Goal: Transaction & Acquisition: Purchase product/service

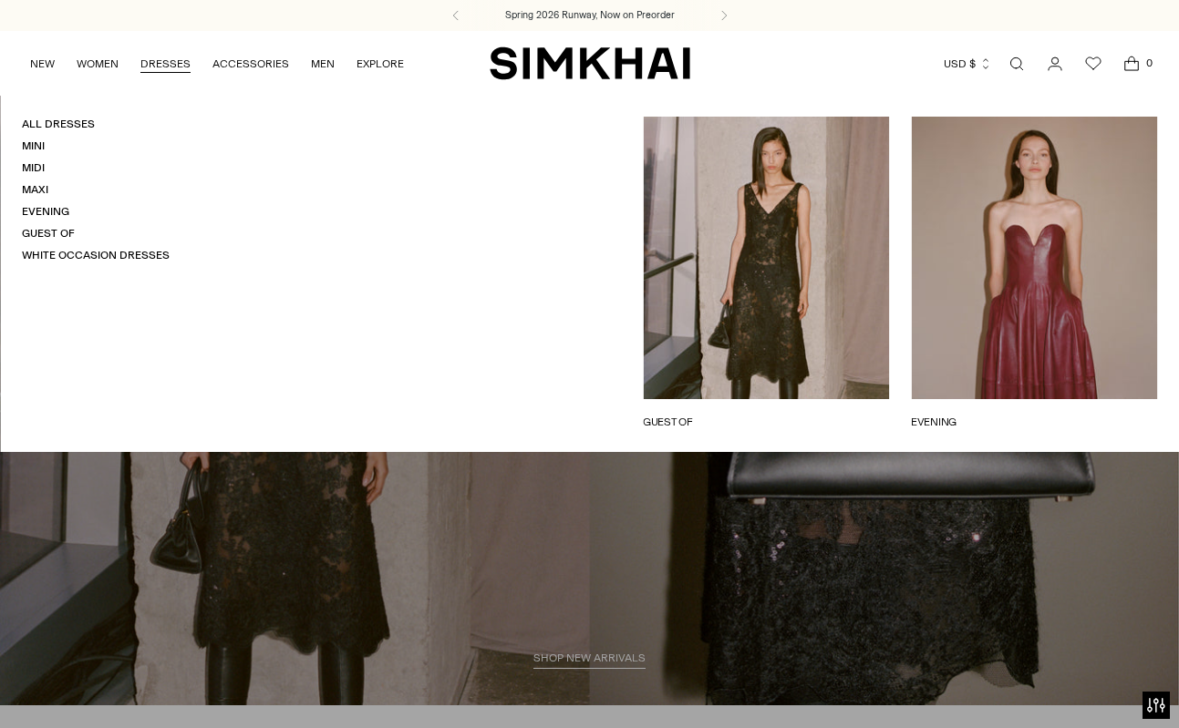
click at [164, 63] on link "DRESSES" at bounding box center [165, 64] width 50 height 40
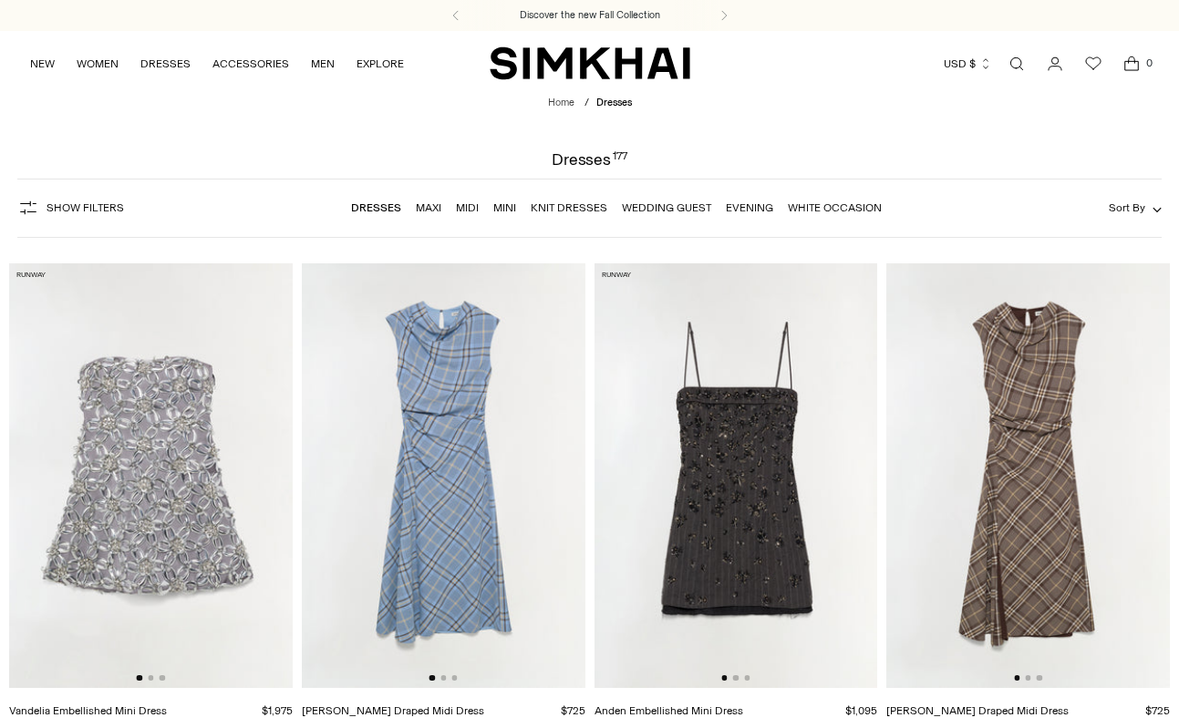
click at [672, 415] on img at bounding box center [736, 475] width 284 height 425
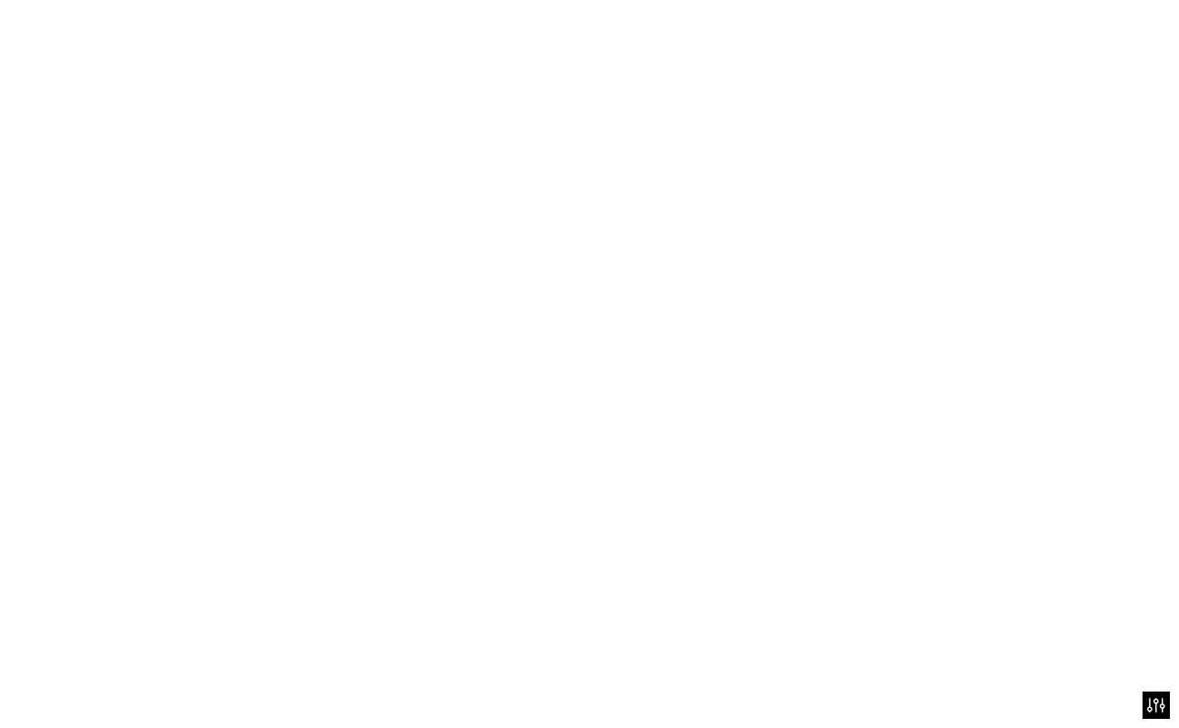
scroll to position [165, 0]
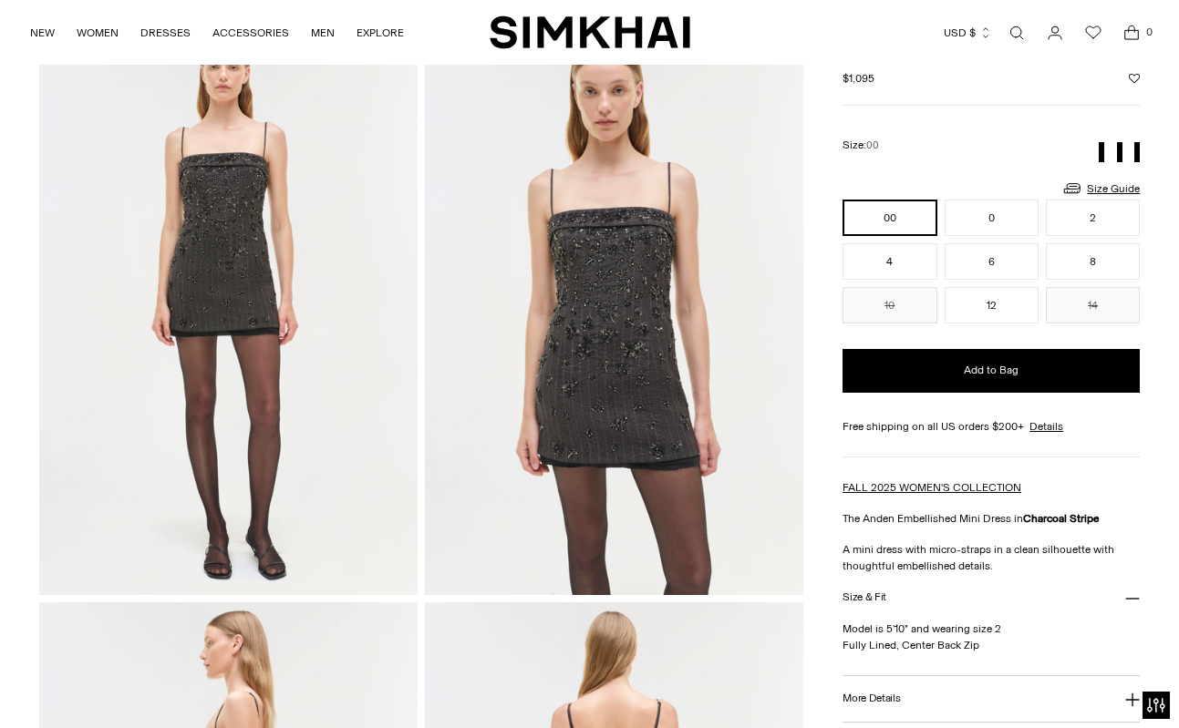
scroll to position [406, 0]
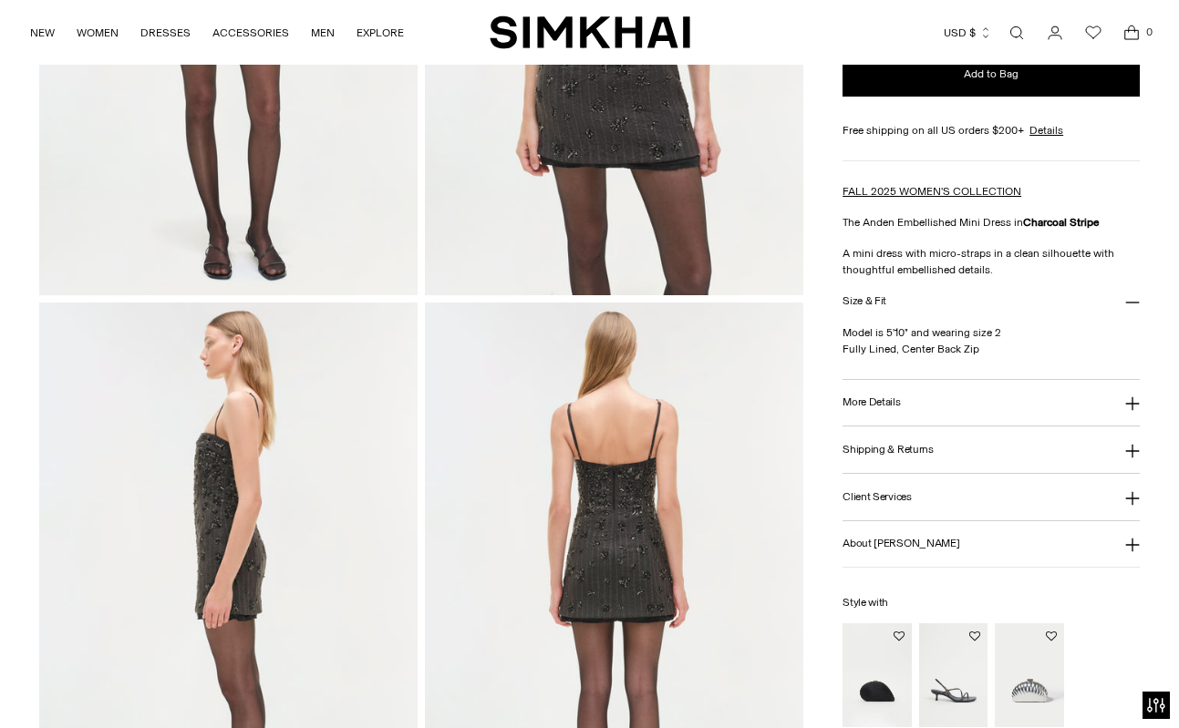
click at [906, 402] on button "More Details" at bounding box center [990, 403] width 297 height 46
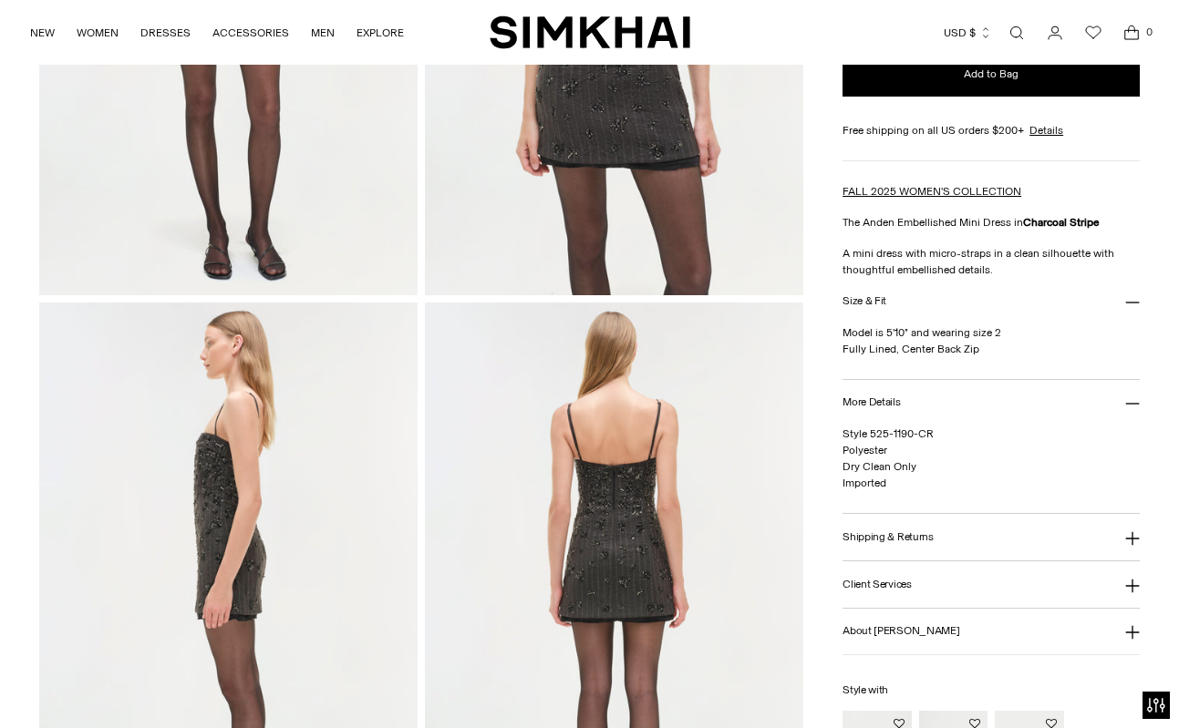
click at [925, 412] on button "More Details" at bounding box center [990, 403] width 297 height 46
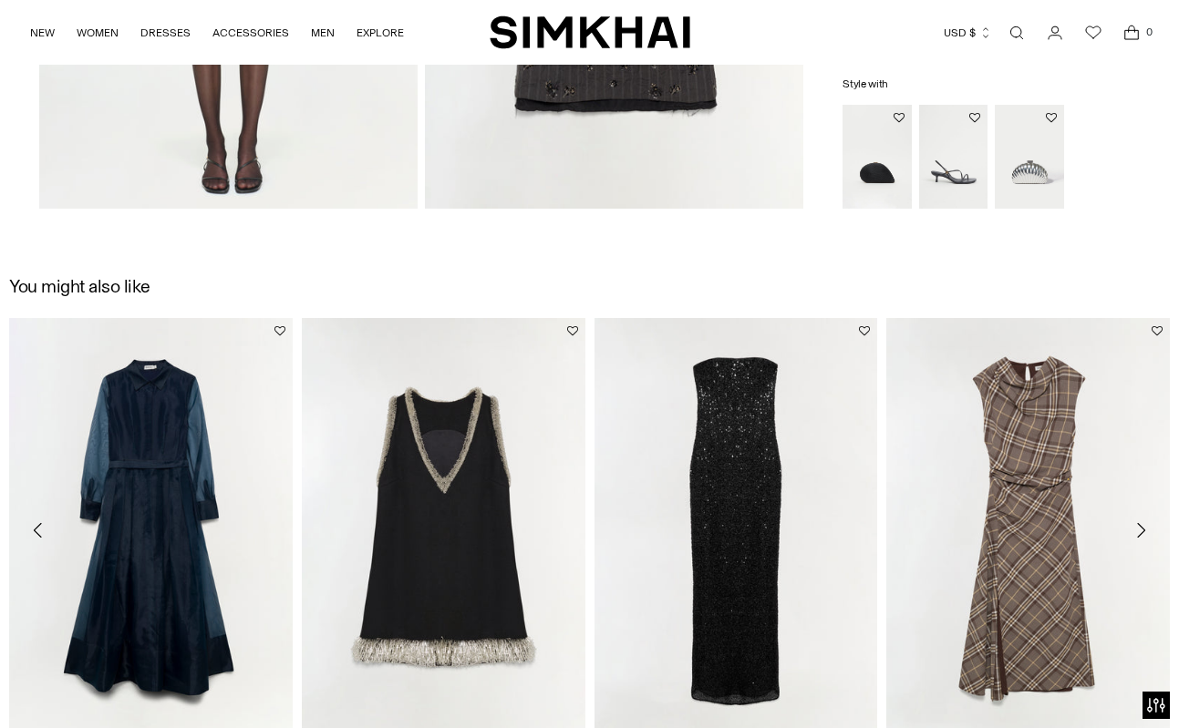
scroll to position [1646, 0]
